Goal: Share content: Share content

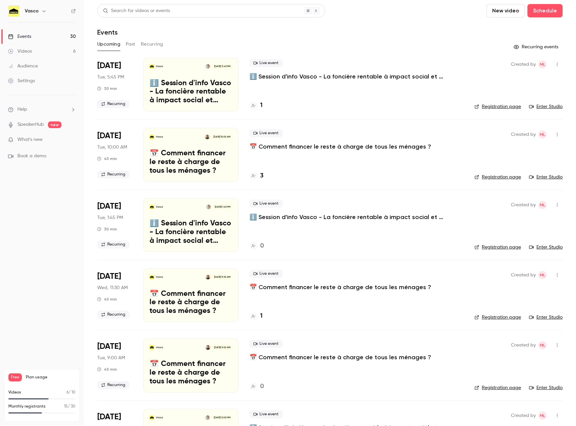
click at [34, 48] on link "Videos 6" at bounding box center [42, 51] width 84 height 15
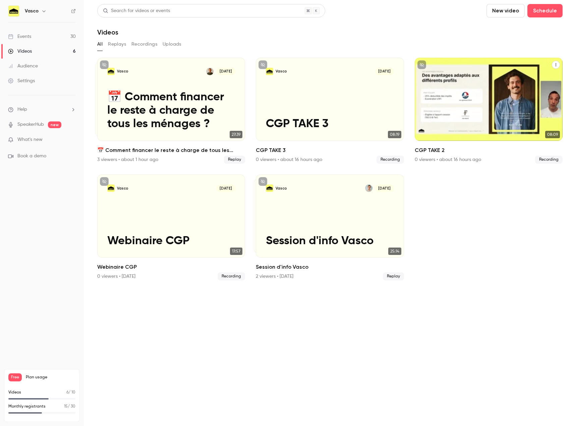
click at [556, 64] on icon "CGP TAKE 2" at bounding box center [556, 65] width 4 height 4
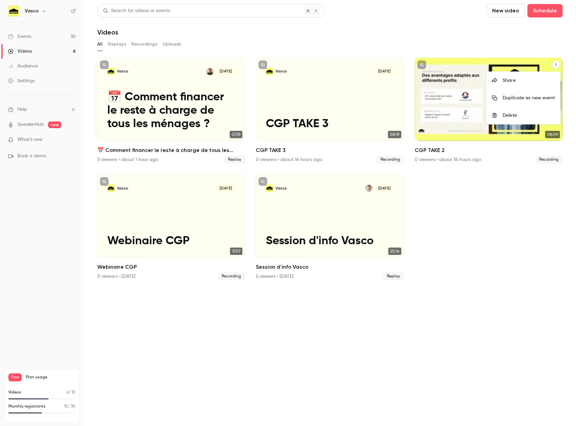
click at [522, 78] on div "Share" at bounding box center [529, 80] width 52 height 7
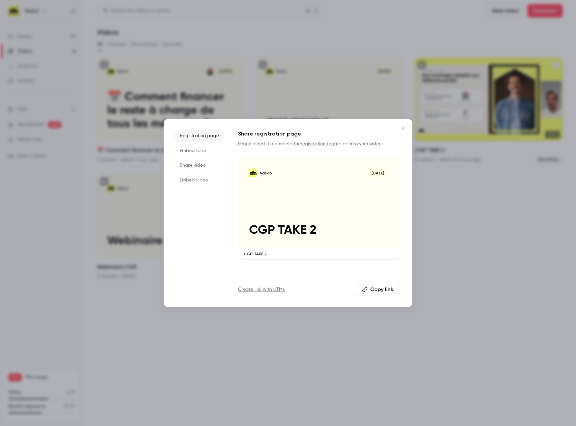
click at [375, 288] on button "Copy link" at bounding box center [378, 289] width 41 height 13
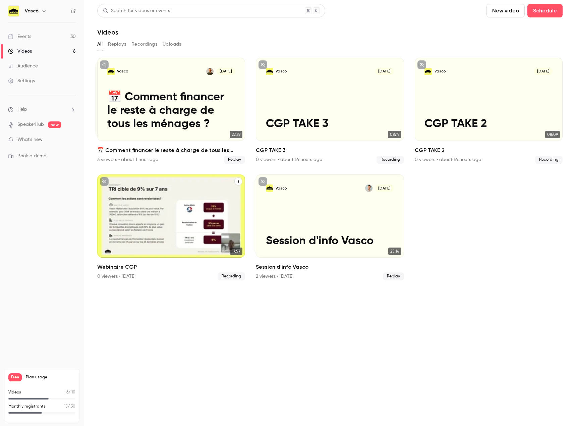
click at [241, 183] on button "Webinaire CGP" at bounding box center [238, 181] width 8 height 8
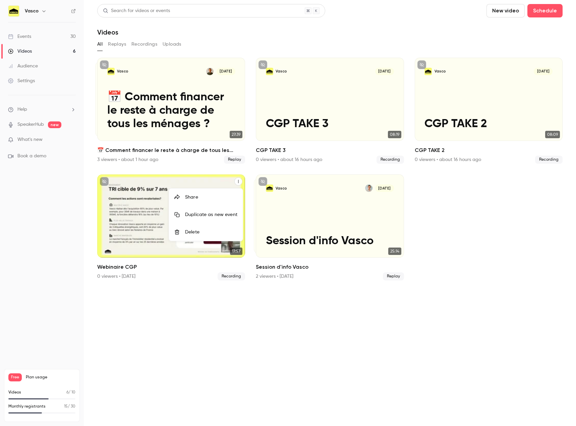
click at [215, 199] on div "Share" at bounding box center [211, 197] width 52 height 7
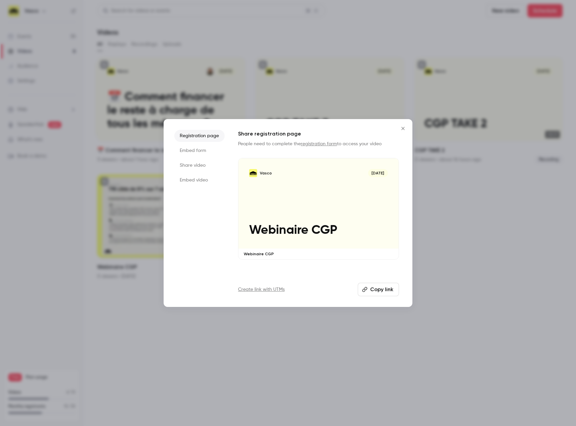
click at [388, 289] on button "Copy link" at bounding box center [378, 289] width 41 height 13
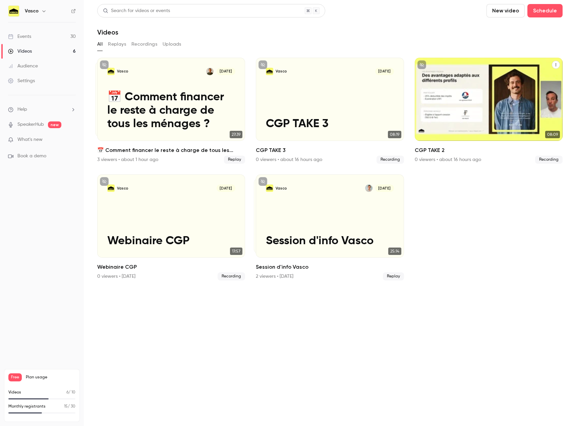
click at [559, 63] on button "CGP TAKE 2" at bounding box center [556, 65] width 8 height 8
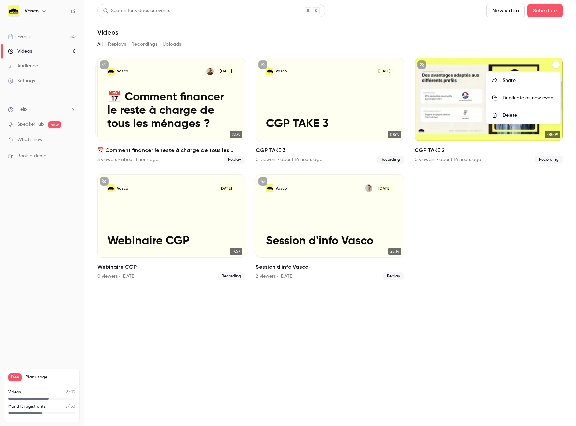
click at [519, 79] on div "Share" at bounding box center [529, 80] width 52 height 7
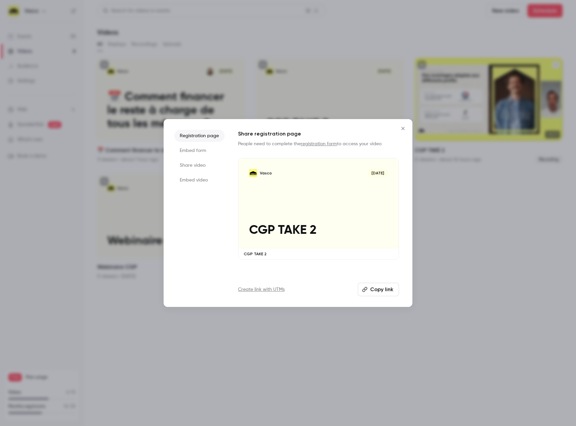
click at [376, 287] on button "Copy link" at bounding box center [378, 289] width 41 height 13
click at [405, 126] on icon "Close" at bounding box center [403, 128] width 8 height 5
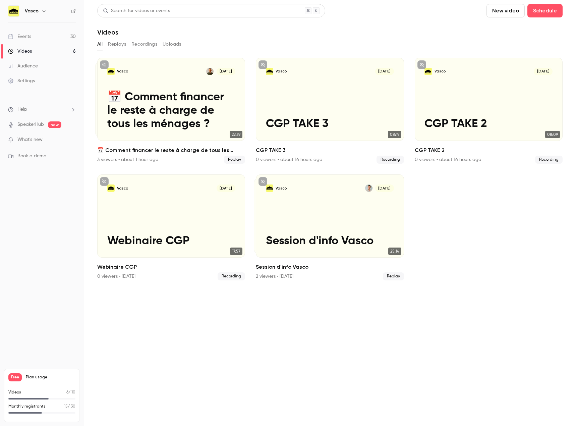
click at [451, 176] on ul "Vasco [DATE] 📅 Comment financer le reste à charge de tous les ménages ? 27:39 V…" at bounding box center [329, 169] width 465 height 223
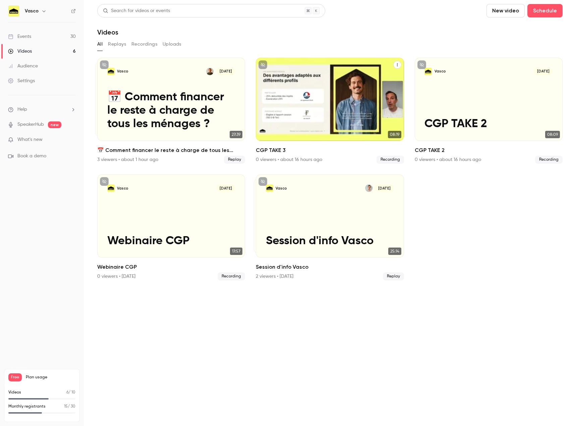
click at [398, 68] on button "CGP TAKE 3" at bounding box center [397, 65] width 8 height 8
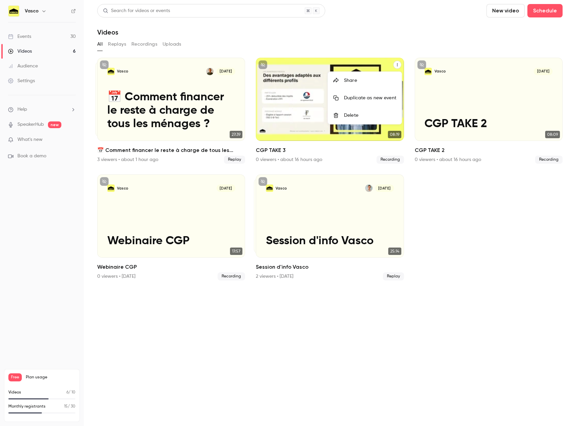
click at [356, 80] on div "Share" at bounding box center [370, 80] width 52 height 7
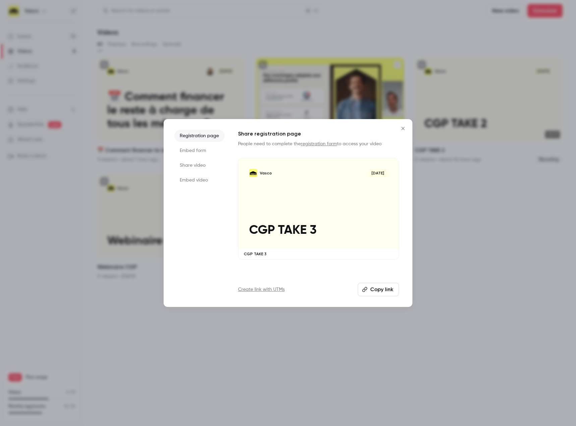
click at [379, 293] on button "Copy link" at bounding box center [378, 289] width 41 height 13
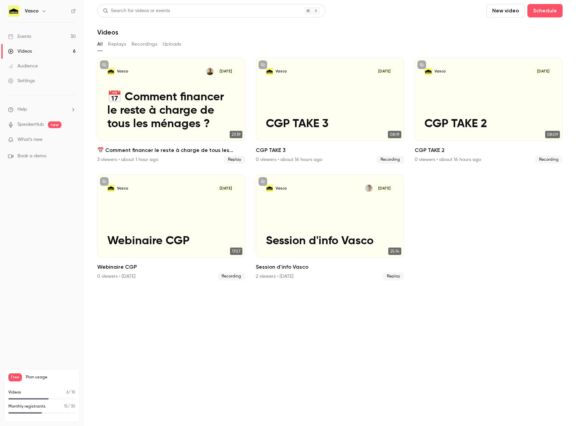
click at [24, 35] on div "Events" at bounding box center [19, 36] width 23 height 7
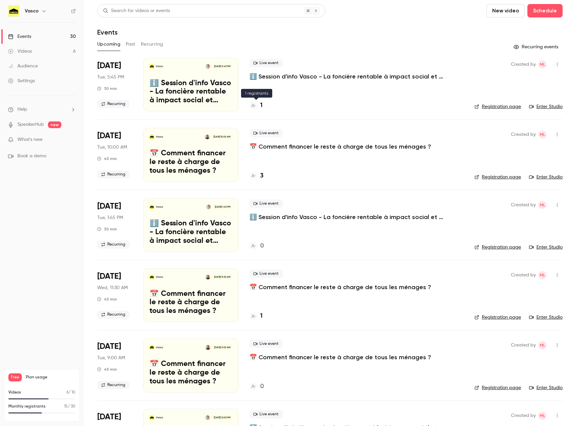
click at [258, 103] on div "1" at bounding box center [255, 105] width 13 height 9
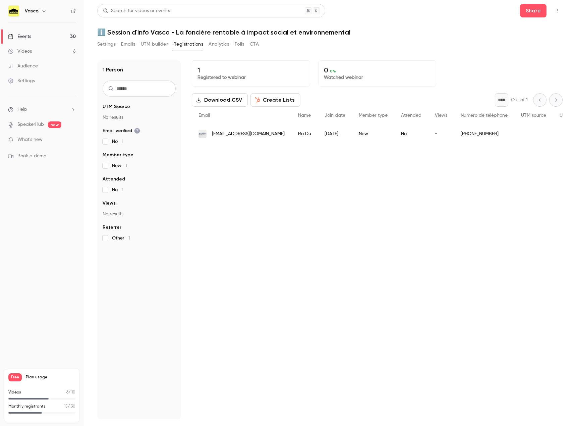
click at [233, 135] on span "[EMAIL_ADDRESS][DOMAIN_NAME]" at bounding box center [248, 133] width 73 height 7
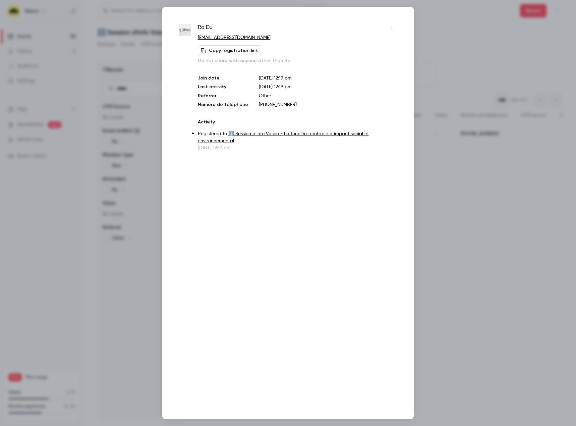
click at [467, 197] on div at bounding box center [288, 213] width 576 height 426
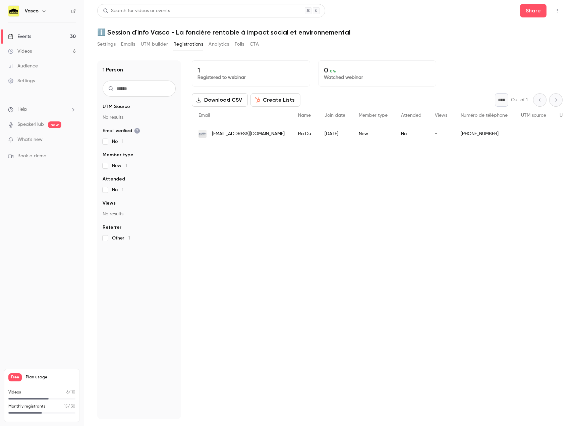
click at [291, 134] on div "Ro Du" at bounding box center [304, 133] width 26 height 19
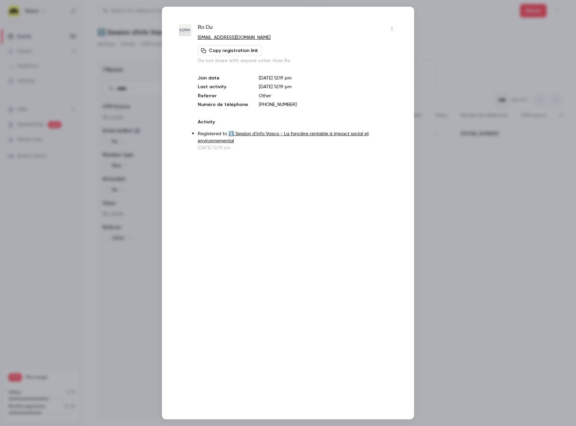
click at [460, 183] on div at bounding box center [288, 213] width 576 height 426
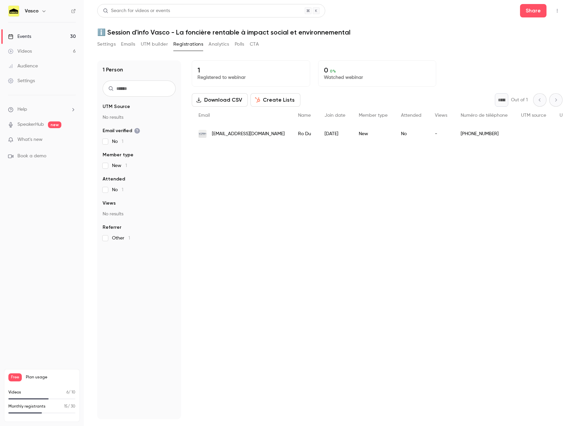
click at [462, 135] on div "[PHONE_NUMBER]" at bounding box center [484, 133] width 60 height 19
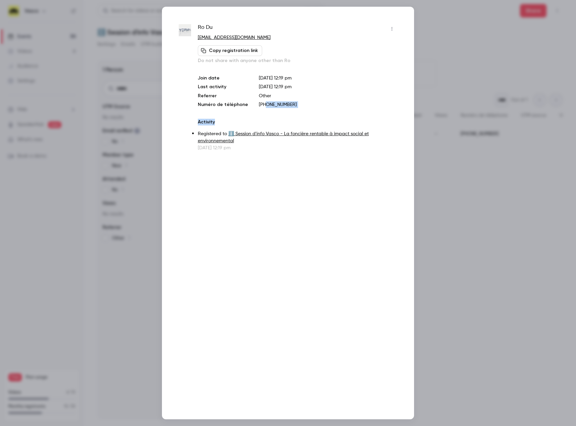
drag, startPoint x: 263, startPoint y: 103, endPoint x: 286, endPoint y: 109, distance: 23.7
click at [286, 109] on div "Ro Du [EMAIL_ADDRESS][DOMAIN_NAME] Copy registration link Do not share with any…" at bounding box center [298, 87] width 200 height 128
click at [340, 103] on p "[PHONE_NUMBER]" at bounding box center [328, 104] width 138 height 7
click at [461, 179] on div at bounding box center [288, 213] width 576 height 426
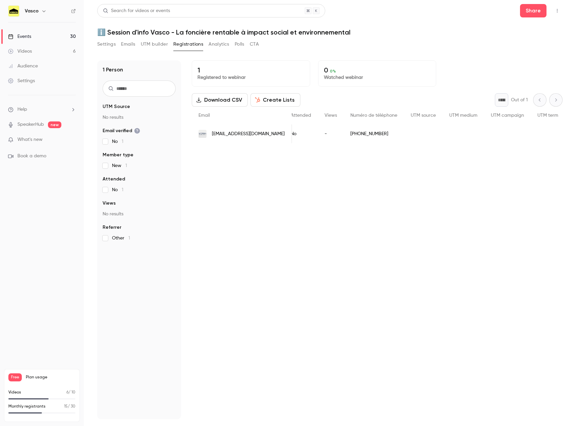
scroll to position [0, 184]
click at [539, 134] on icon "People list" at bounding box center [541, 133] width 5 height 5
click at [33, 35] on link "Events 30" at bounding box center [42, 36] width 84 height 15
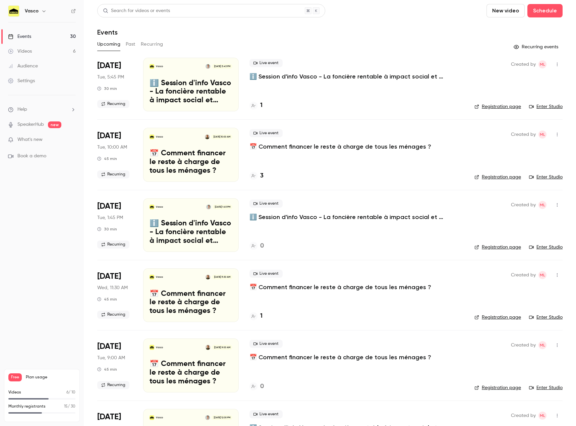
click at [132, 44] on button "Past" at bounding box center [131, 44] width 10 height 11
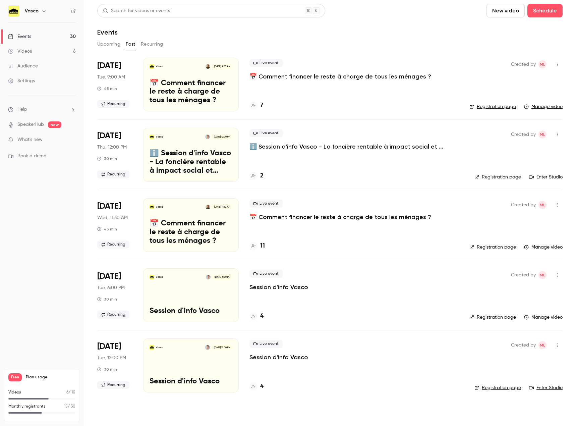
click at [102, 46] on button "Upcoming" at bounding box center [108, 44] width 23 height 11
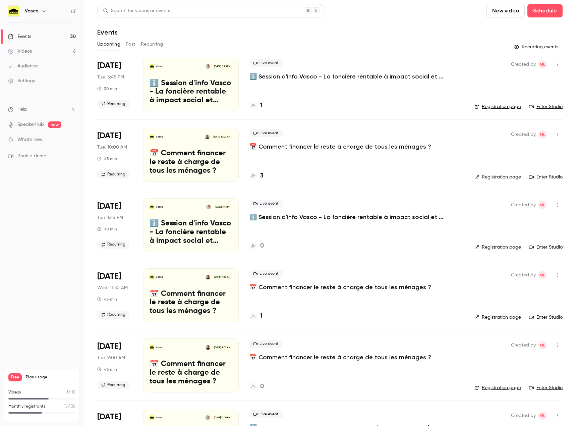
click at [24, 58] on link "Videos 6" at bounding box center [42, 51] width 84 height 15
